Goal: Information Seeking & Learning: Learn about a topic

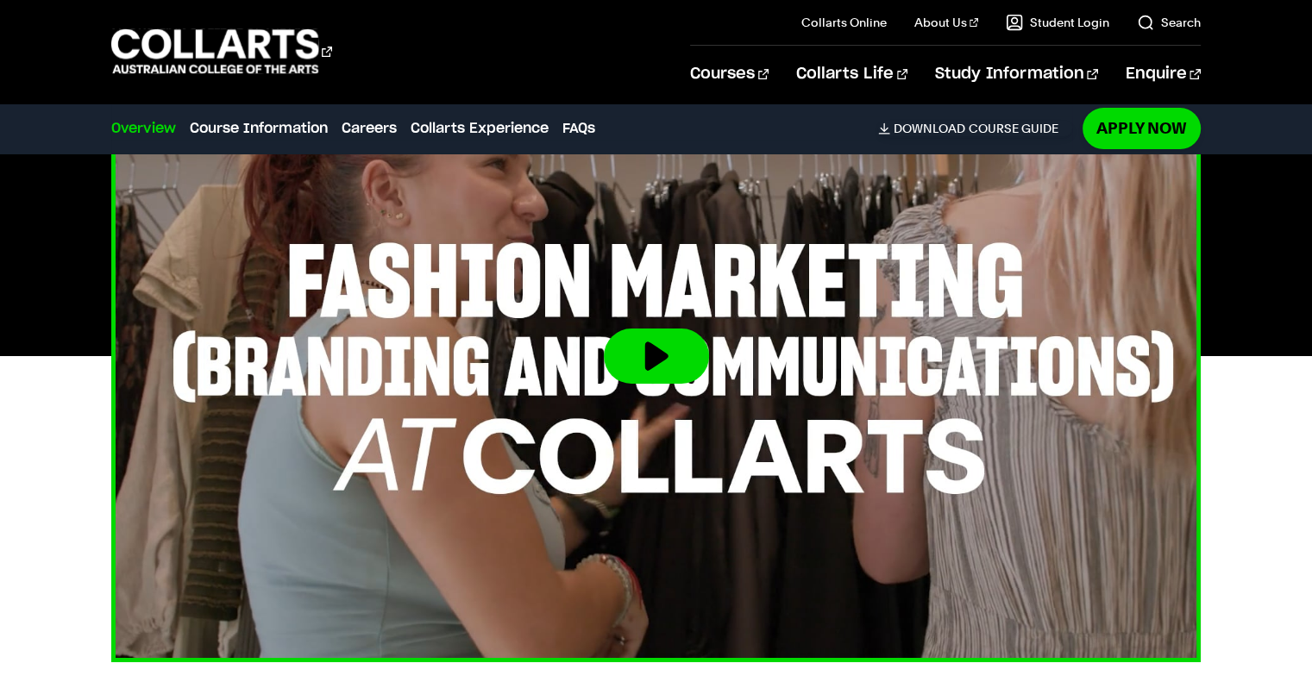
click at [649, 361] on button at bounding box center [656, 356] width 105 height 55
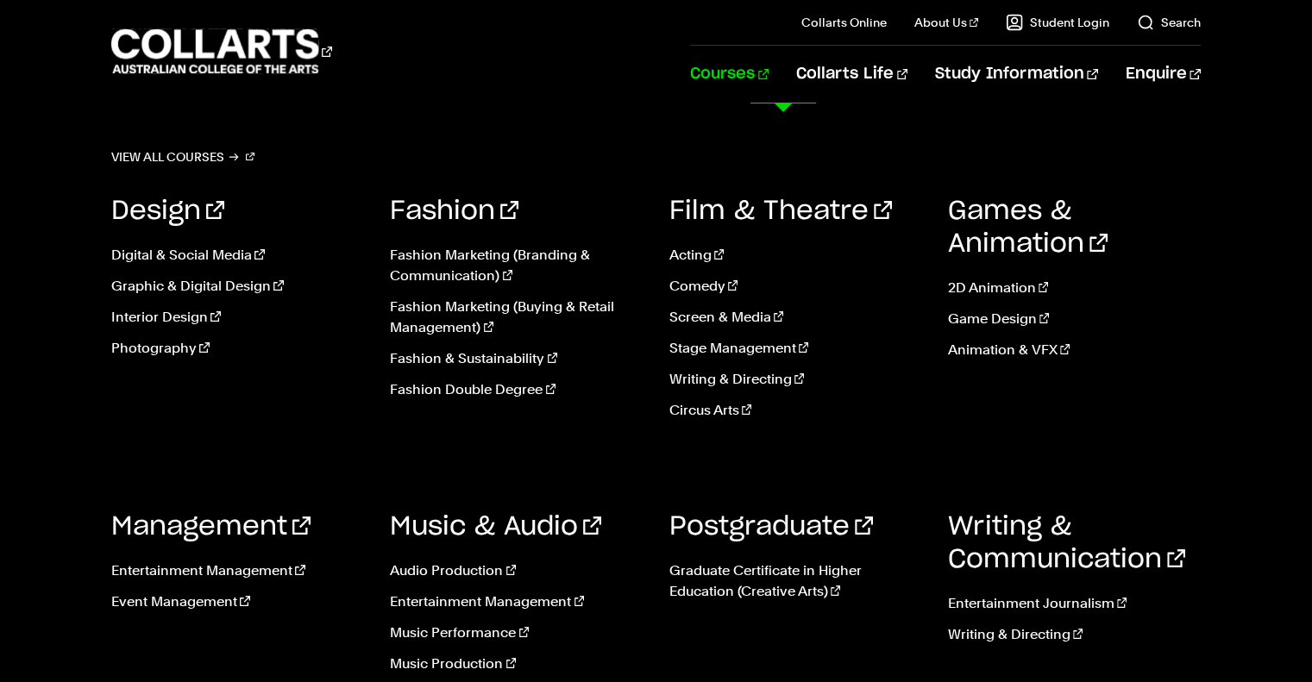
scroll to position [143, 0]
click at [461, 264] on link "Fashion Marketing (Branding & Communication)" at bounding box center [516, 265] width 253 height 41
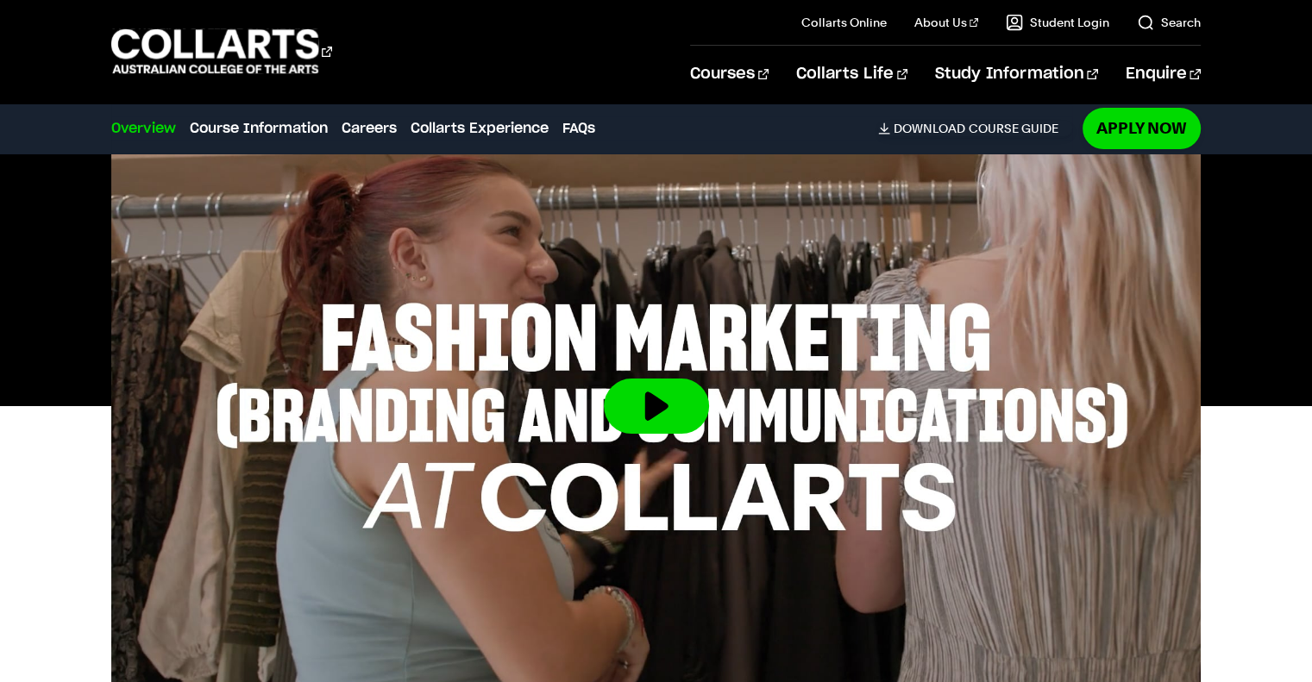
scroll to position [573, 0]
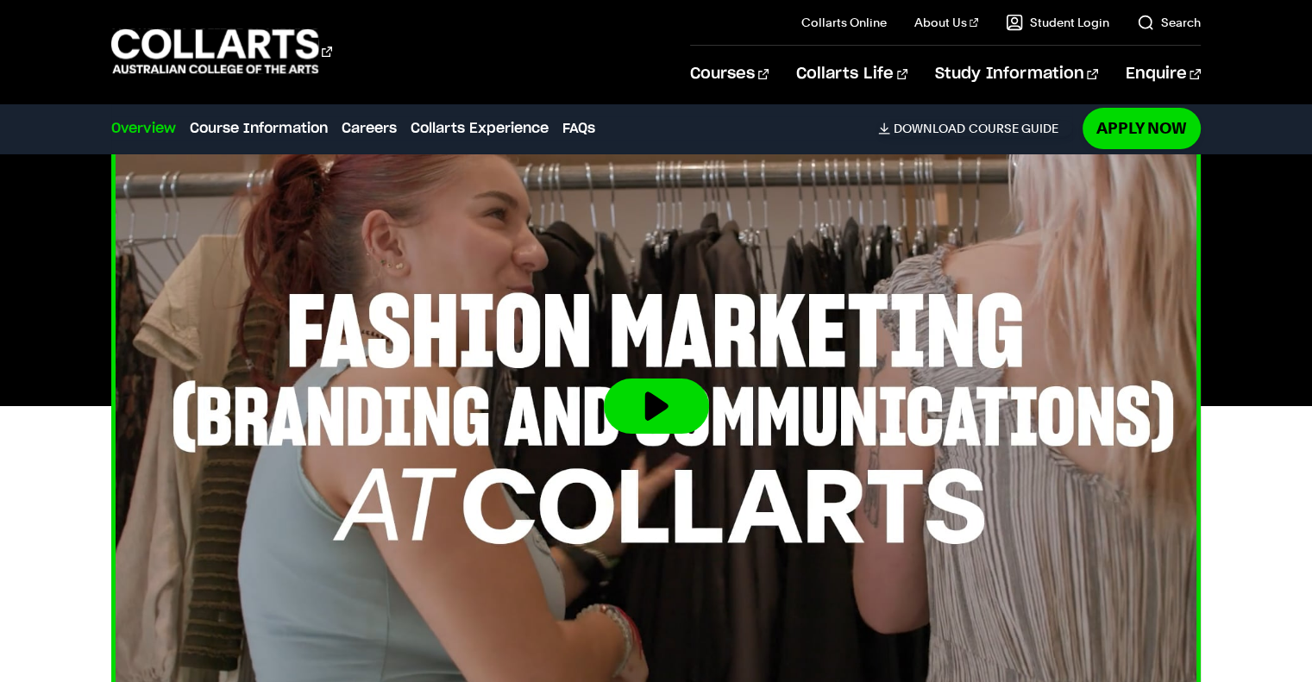
click at [677, 397] on button at bounding box center [656, 406] width 105 height 55
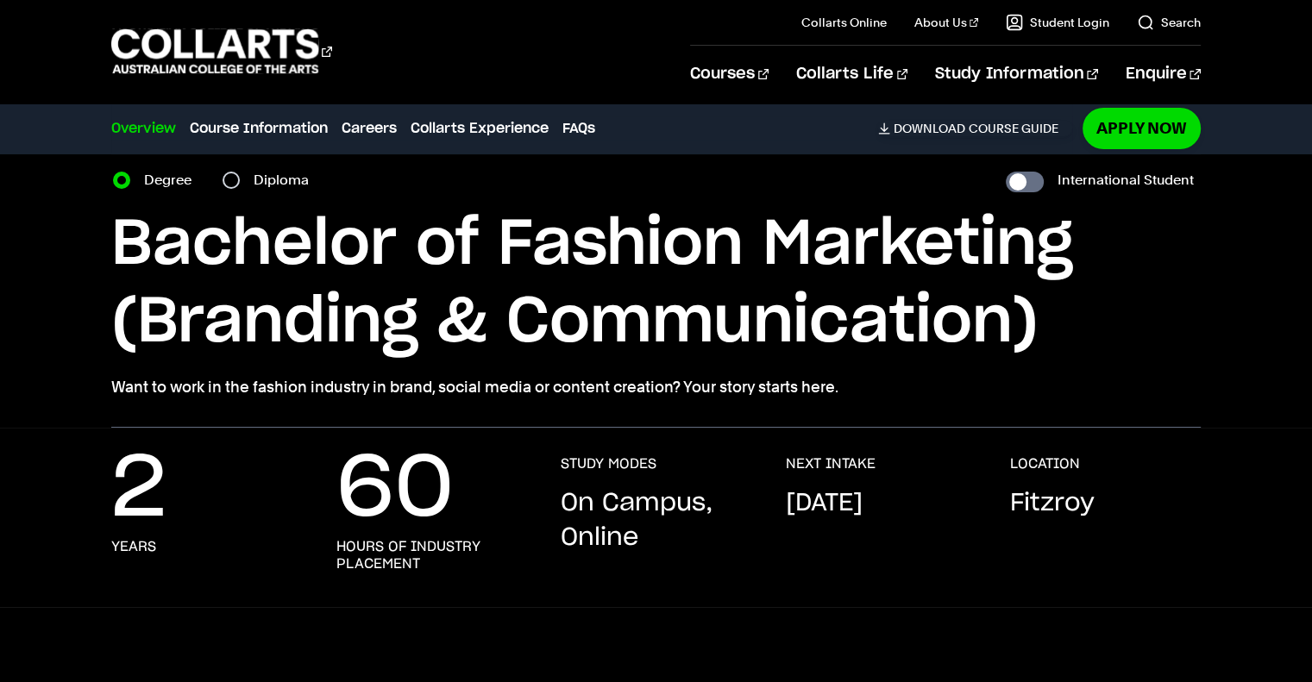
scroll to position [0, 0]
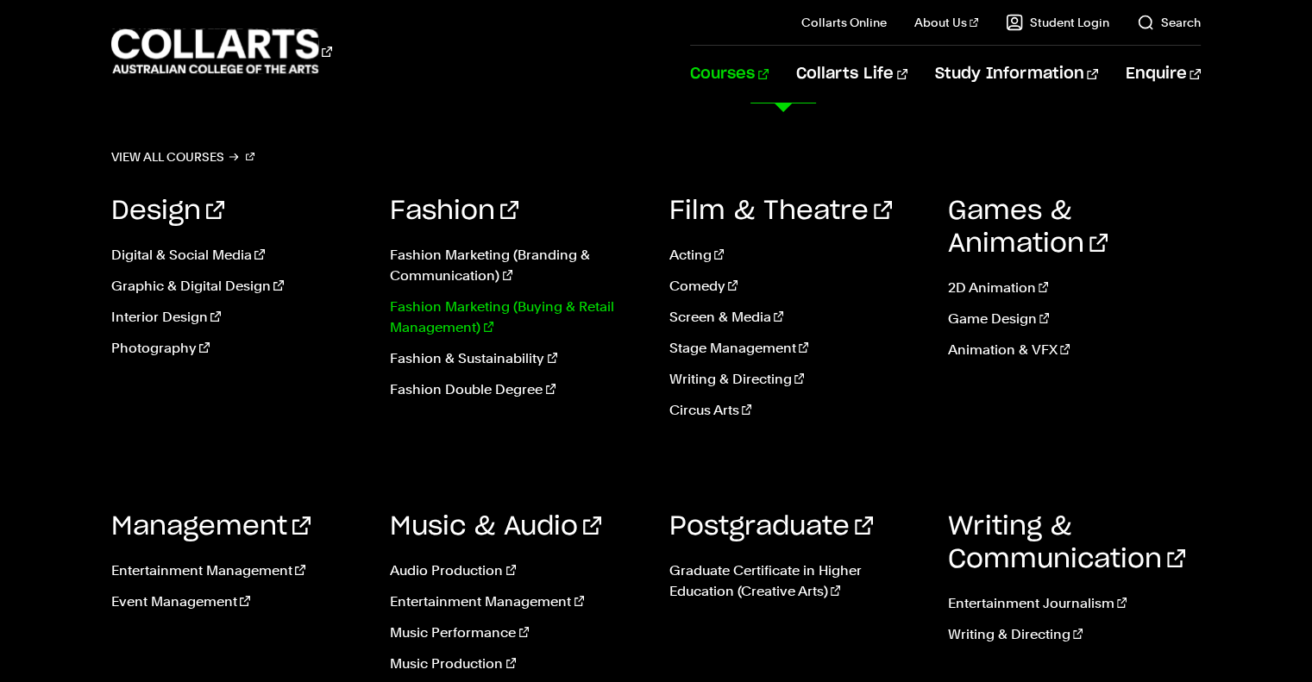
click at [504, 317] on link "Fashion Marketing (Buying & Retail Management)" at bounding box center [516, 317] width 253 height 41
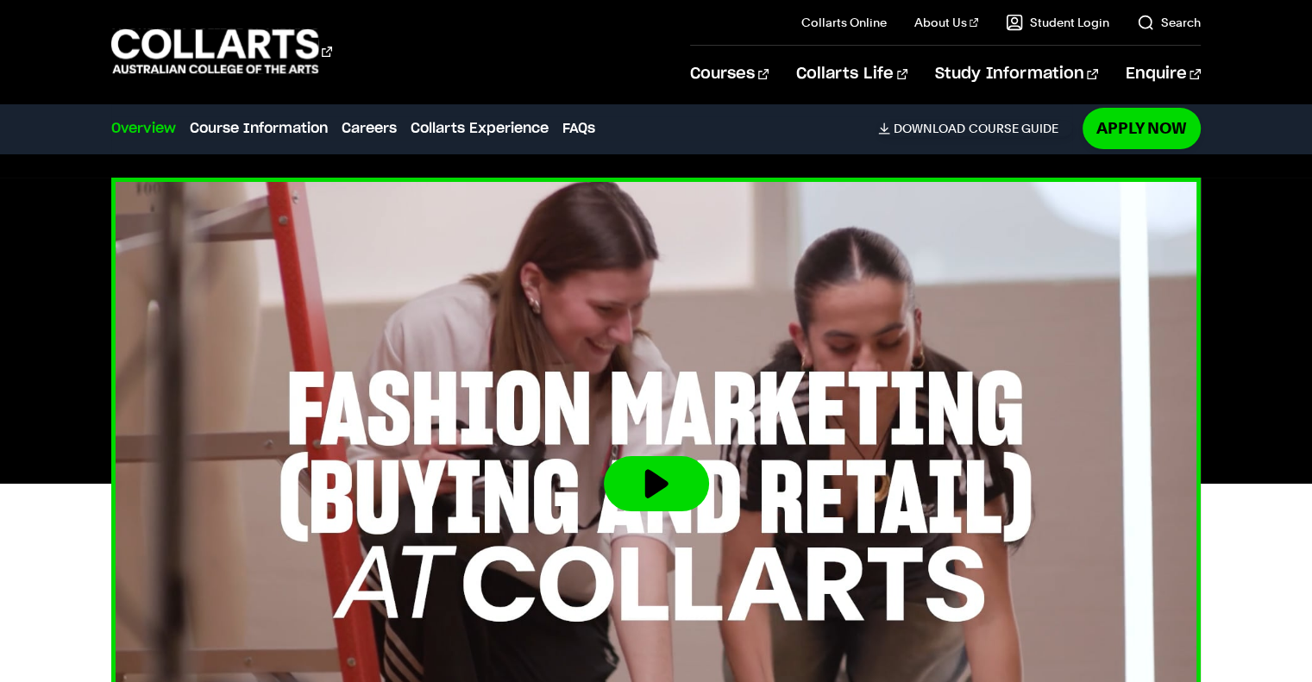
click at [656, 480] on button at bounding box center [656, 483] width 105 height 55
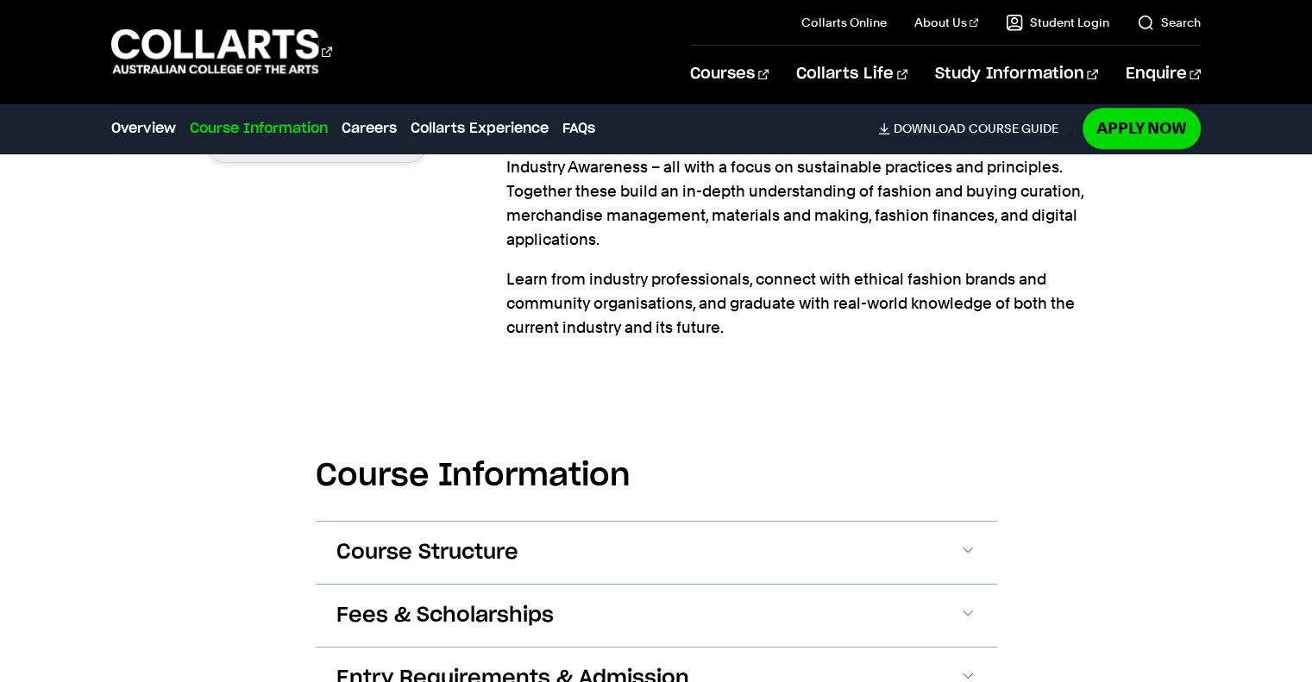
scroll to position [1773, 0]
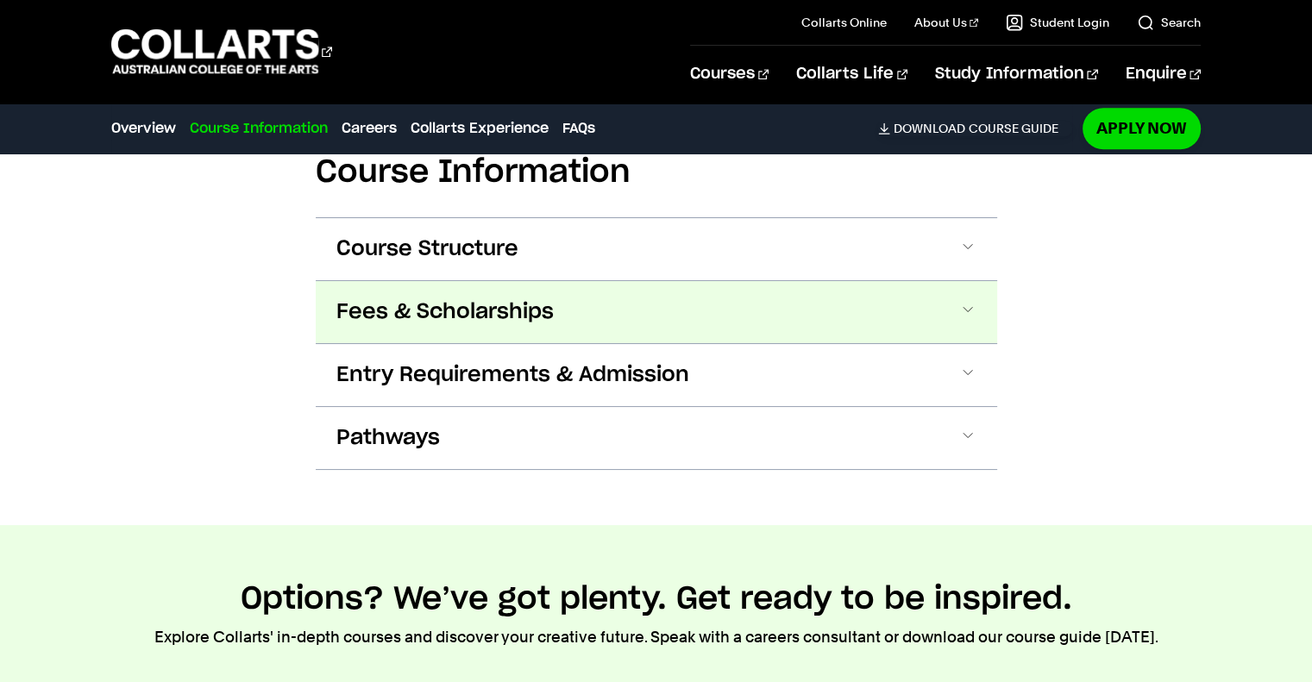
click at [490, 303] on span "Fees & Scholarships" at bounding box center [444, 312] width 217 height 28
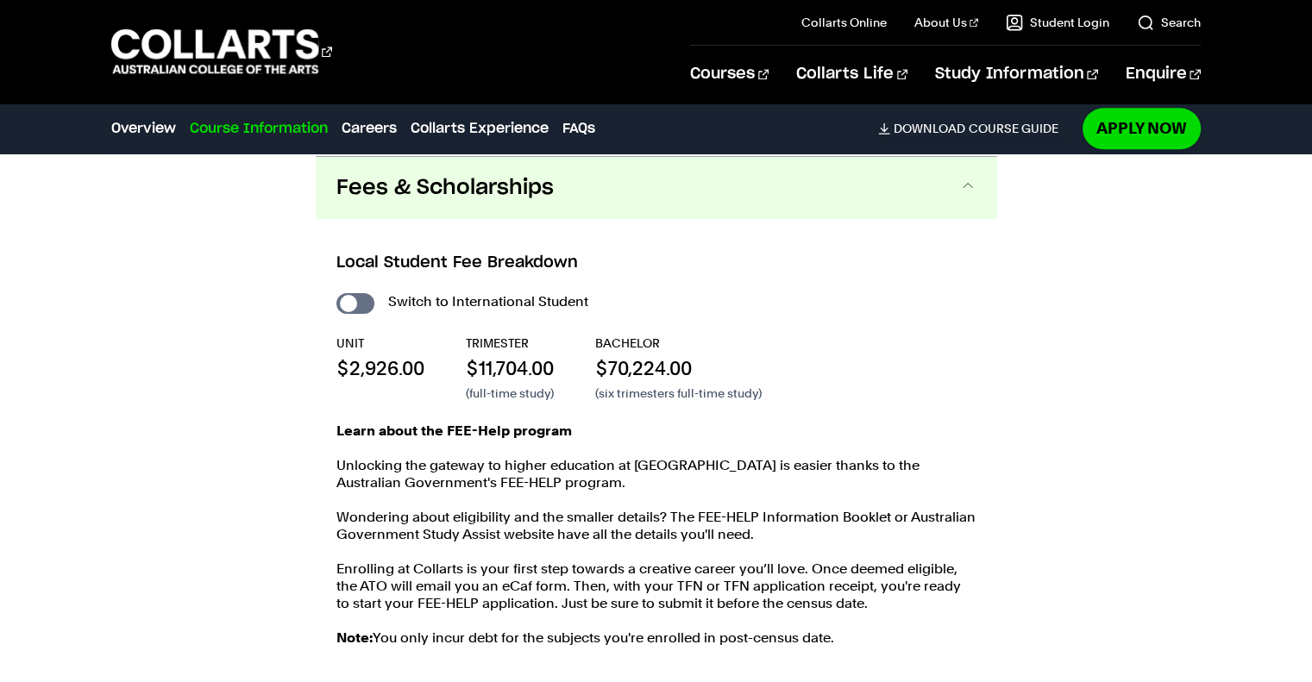
scroll to position [1898, 0]
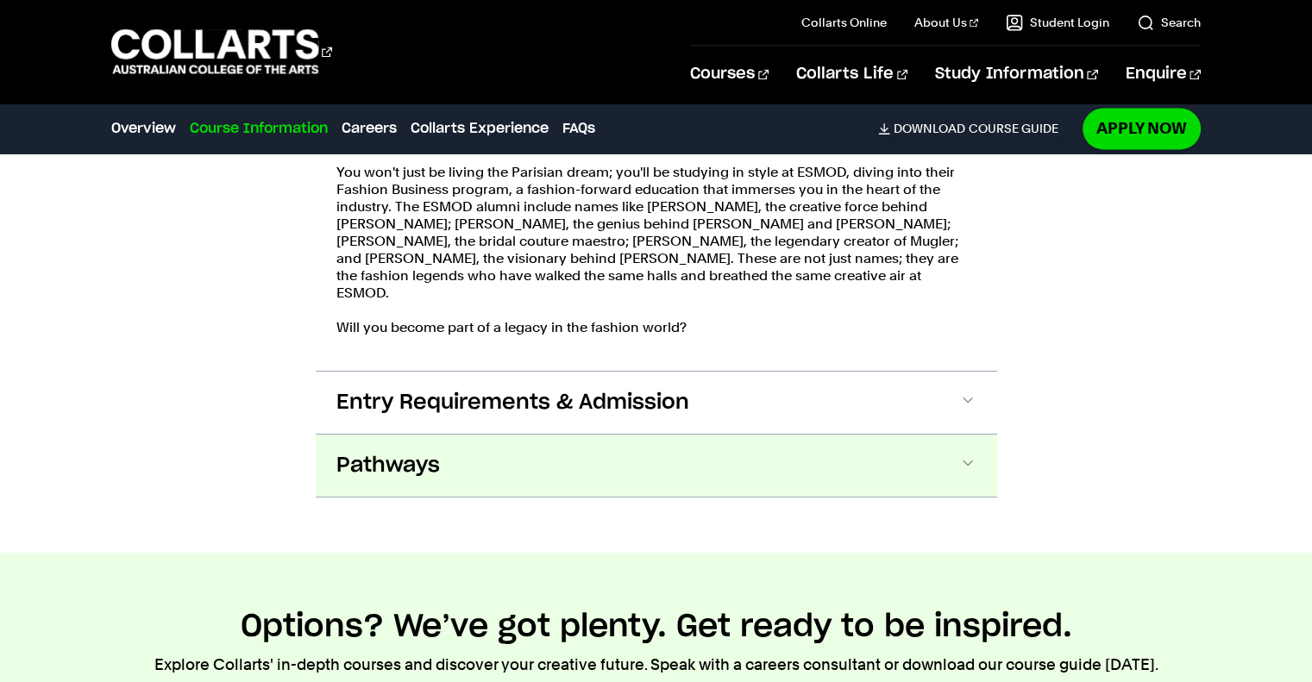
click at [469, 454] on button "Pathways" at bounding box center [656, 466] width 681 height 62
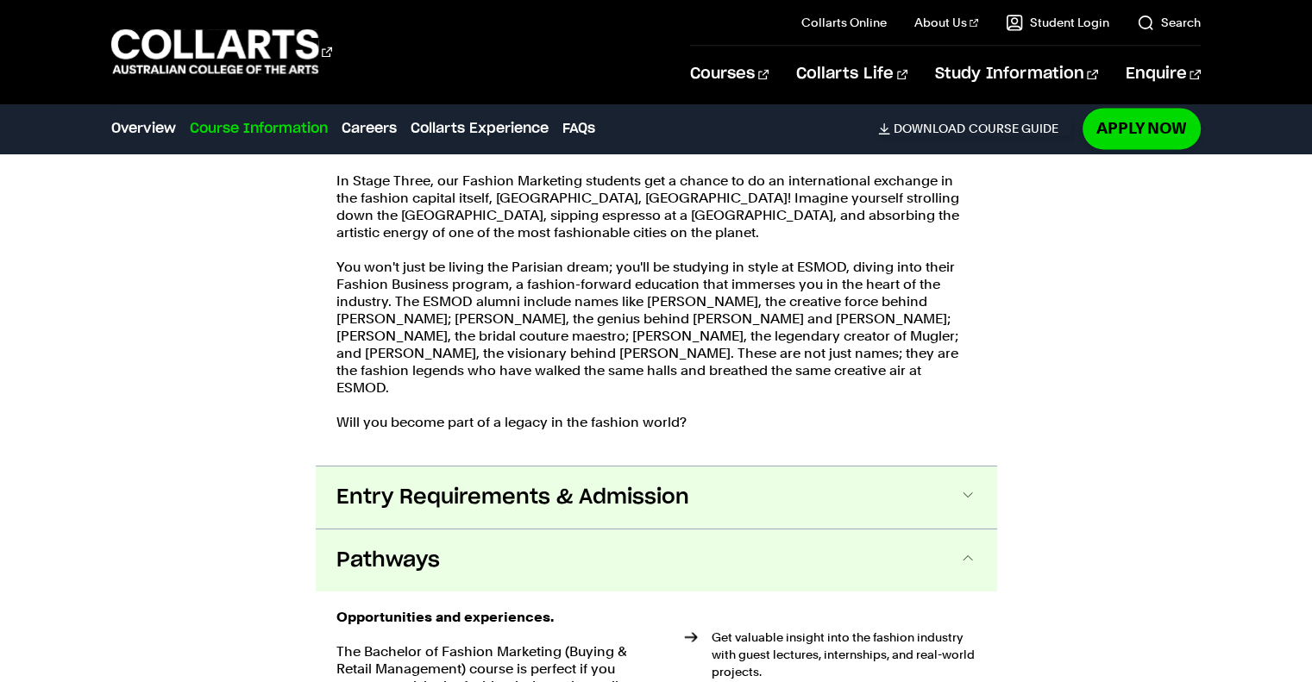
click at [509, 496] on button "Entry Requirements & Admission" at bounding box center [656, 498] width 681 height 62
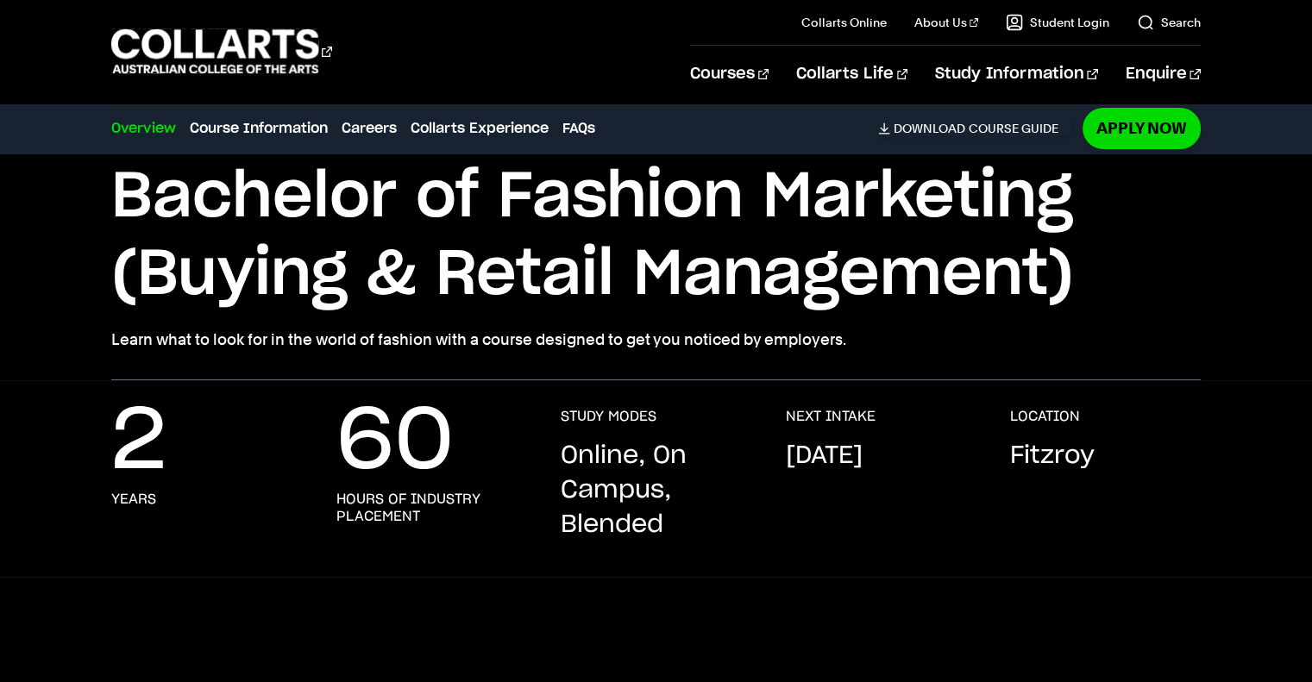
scroll to position [0, 0]
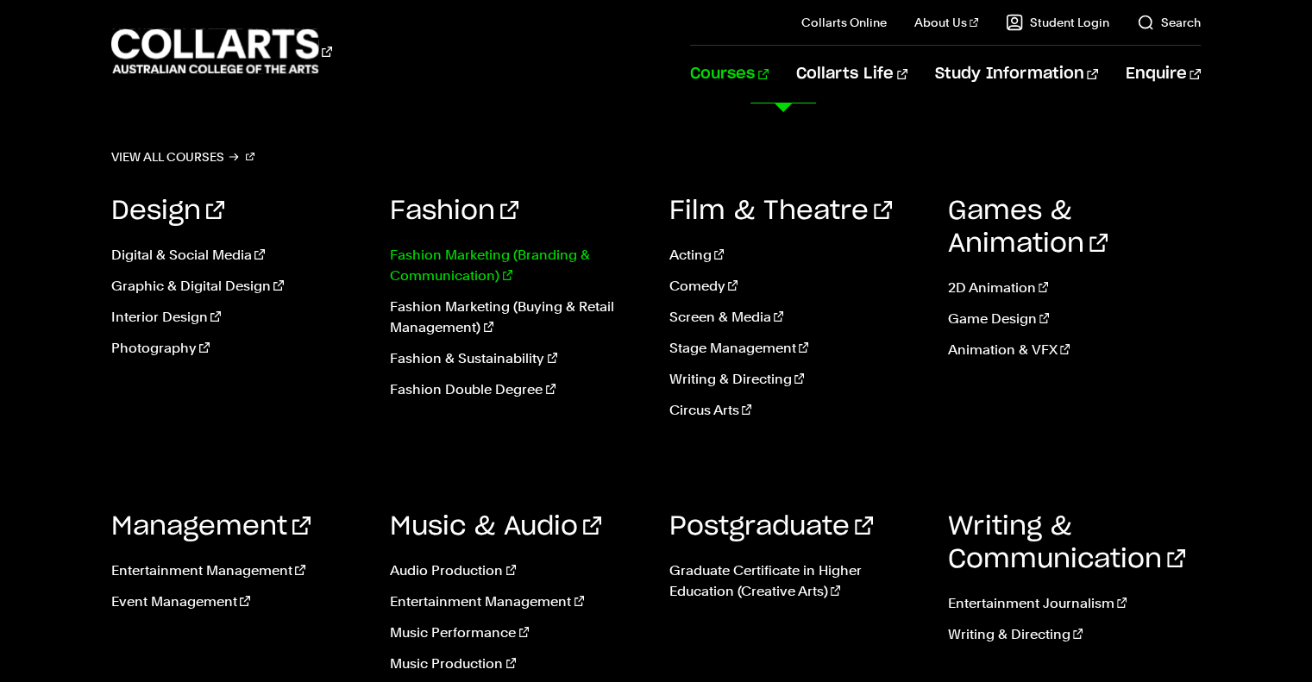
click at [487, 265] on link "Fashion Marketing (Branding & Communication)" at bounding box center [516, 265] width 253 height 41
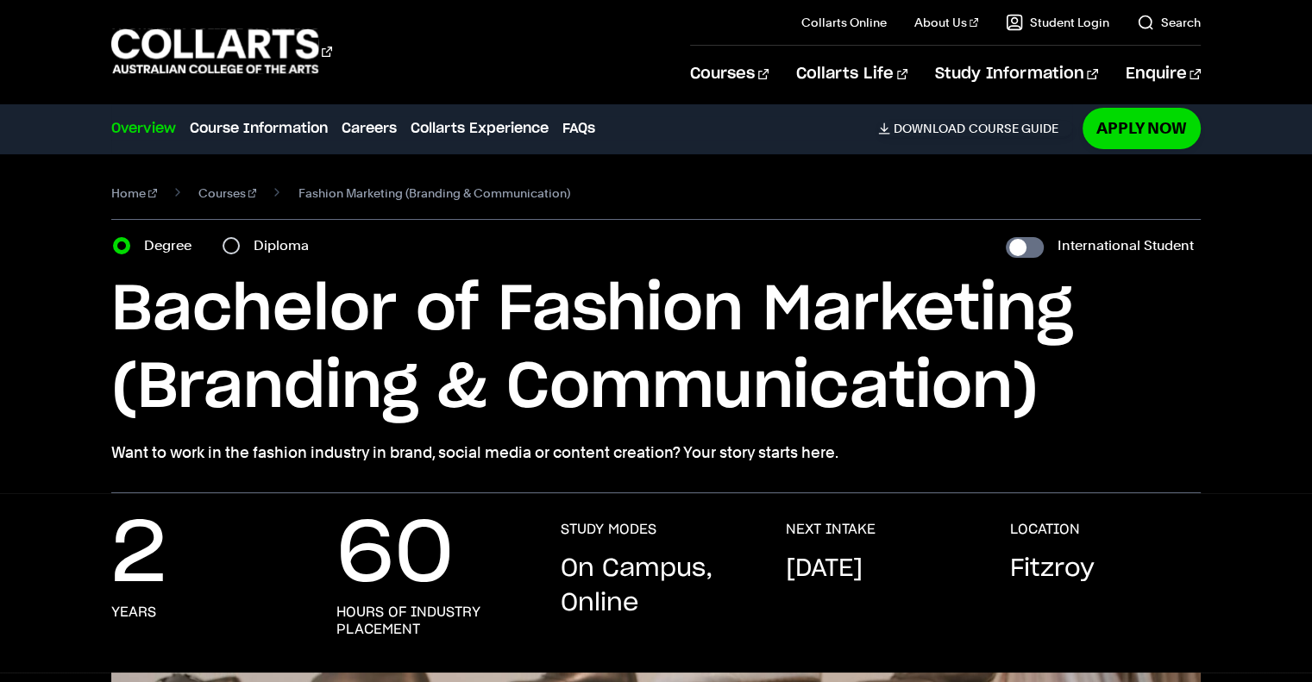
scroll to position [133, 0]
